Goal: Transaction & Acquisition: Obtain resource

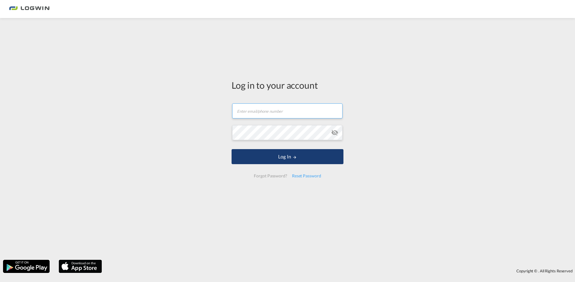
type input "[PERSON_NAME][EMAIL_ADDRESS][PERSON_NAME][DOMAIN_NAME]"
click at [293, 154] on button "Log In" at bounding box center [287, 156] width 112 height 15
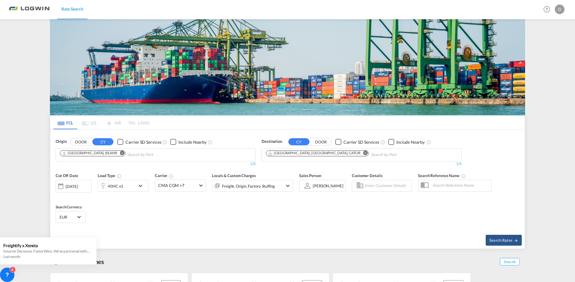
click at [142, 94] on img at bounding box center [287, 67] width 475 height 96
click at [142, 184] on md-icon "icon-chevron-down" at bounding box center [142, 185] width 10 height 7
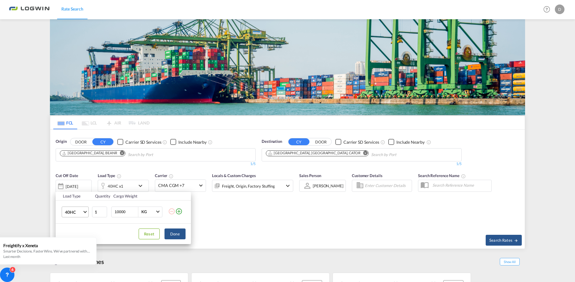
click at [83, 213] on md-select-value "40HC" at bounding box center [76, 212] width 24 height 10
click at [68, 191] on md-option "40RE" at bounding box center [80, 195] width 41 height 14
click at [127, 211] on input "10000" at bounding box center [126, 212] width 24 height 10
click at [175, 234] on button "Done" at bounding box center [174, 233] width 21 height 11
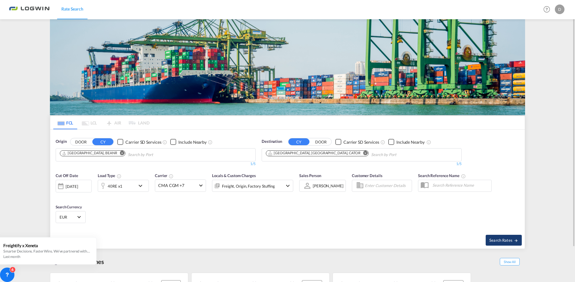
click at [507, 240] on span "Search Rates" at bounding box center [503, 240] width 29 height 5
type input "BEANR to CATOR / [DATE]"
